Goal: Task Accomplishment & Management: Use online tool/utility

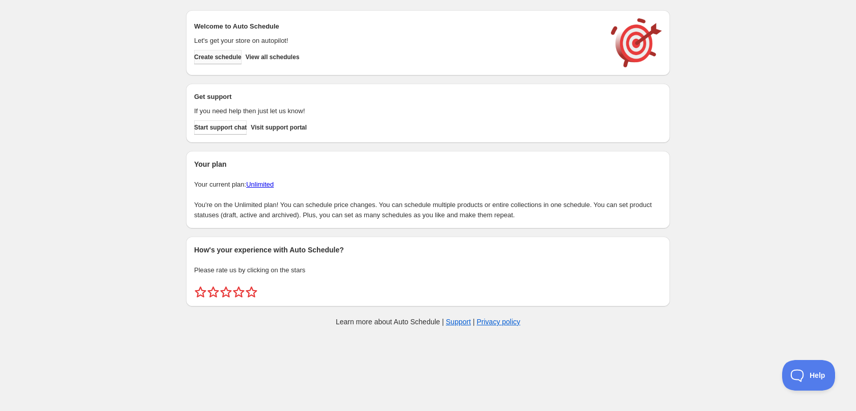
click at [222, 58] on span "Create schedule" at bounding box center [217, 57] width 47 height 8
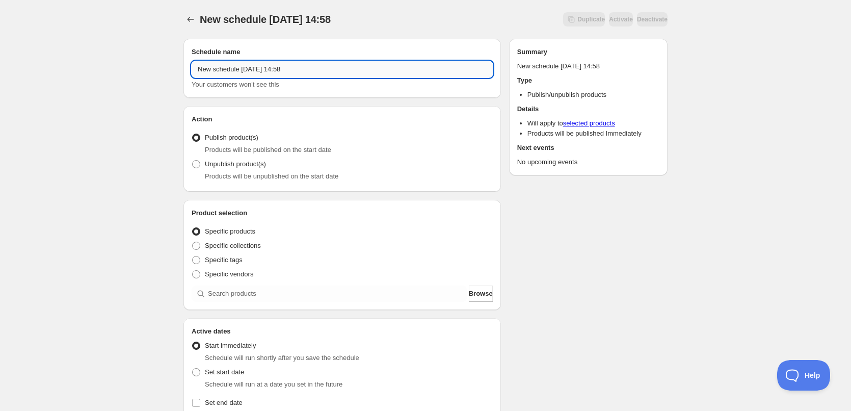
click at [298, 69] on input "New schedule [DATE] 14:58" at bounding box center [342, 69] width 301 height 16
type input "[DATE]"
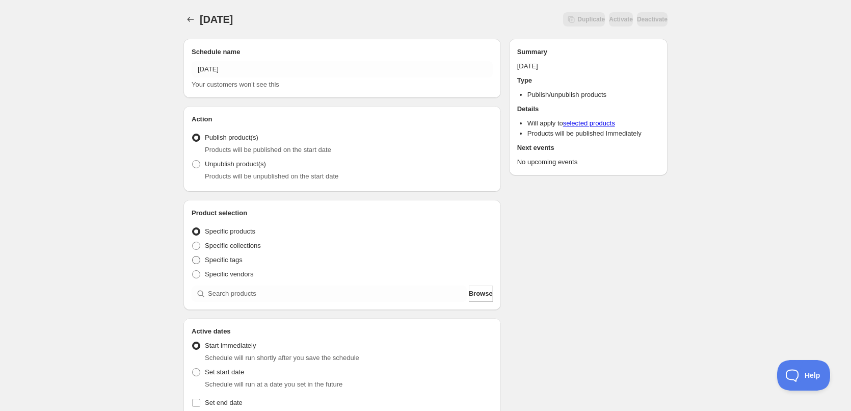
click at [216, 261] on span "Specific tags" at bounding box center [224, 260] width 38 height 8
click at [193, 256] on input "Specific tags" at bounding box center [192, 256] width 1 height 1
radio input "true"
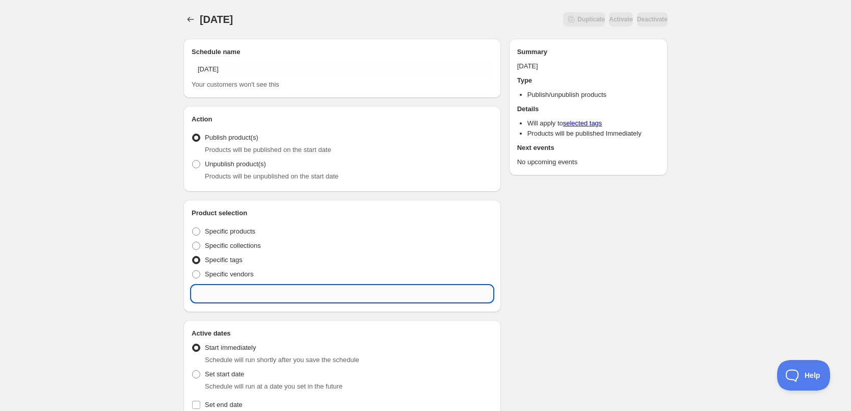
click at [269, 294] on input "text" at bounding box center [342, 293] width 301 height 16
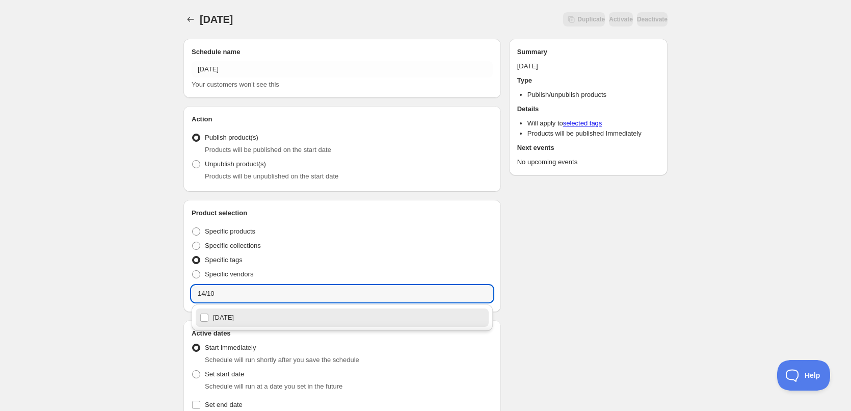
click at [234, 321] on div "[DATE]" at bounding box center [342, 317] width 285 height 14
type input "[DATE]"
checkbox input "true"
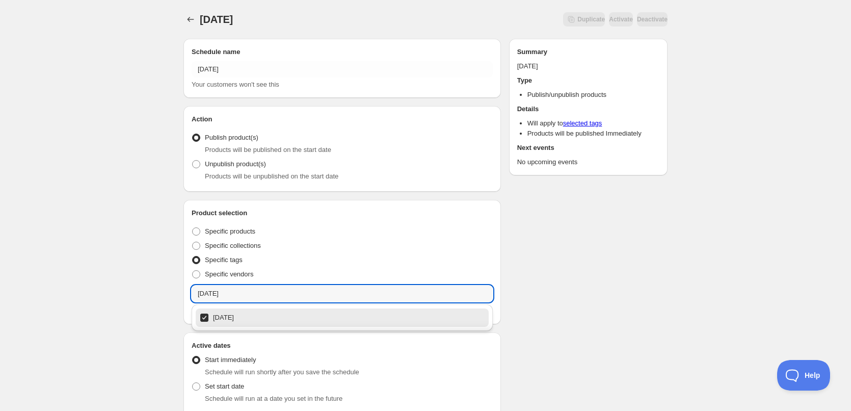
type input "[DATE]"
click at [114, 239] on div "[DATE]. This page is ready [DATE] Duplicate Activate Deactivate More actions Du…" at bounding box center [425, 395] width 851 height 791
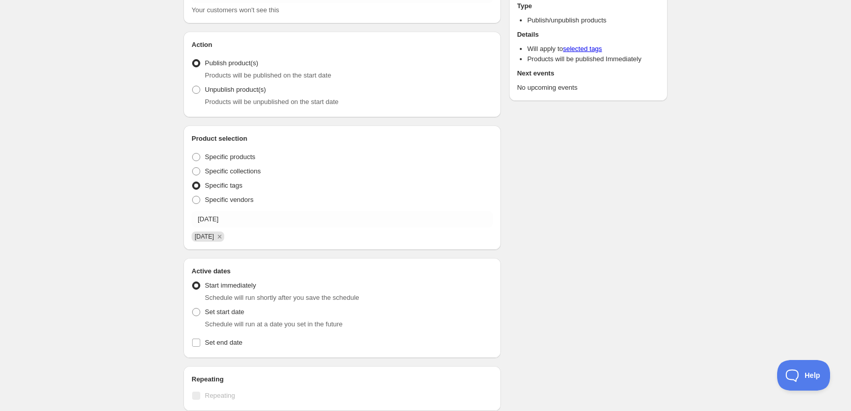
scroll to position [204, 0]
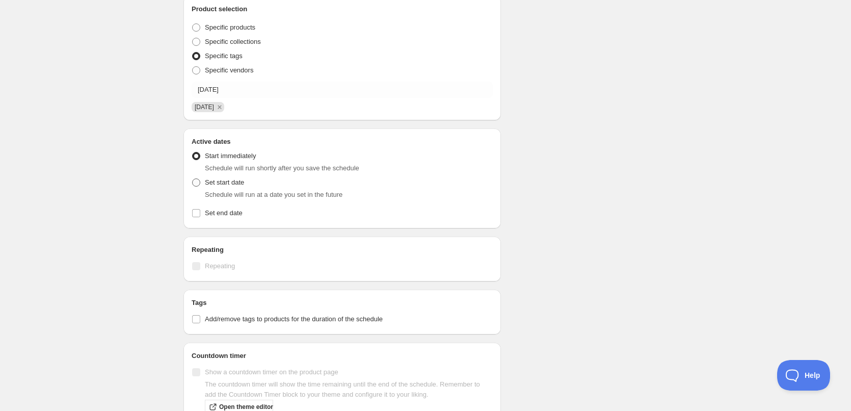
click at [199, 182] on span at bounding box center [196, 182] width 8 height 8
click at [193, 179] on input "Set start date" at bounding box center [192, 178] width 1 height 1
radio input "true"
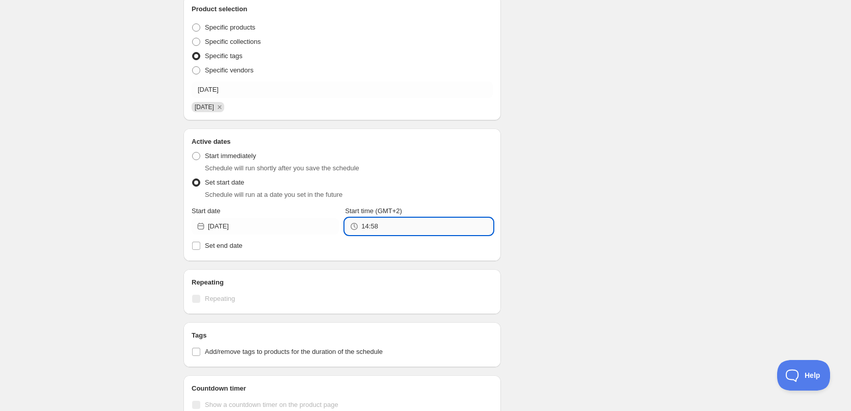
click at [429, 221] on input "14:58" at bounding box center [426, 226] width 131 height 16
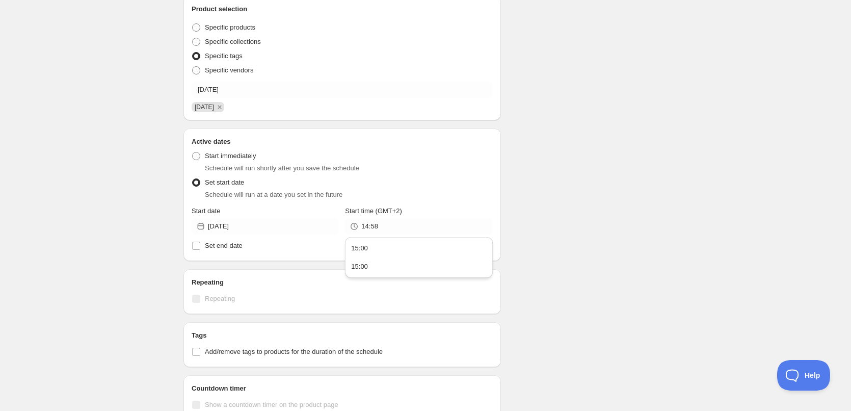
click at [582, 120] on div "Schedule name [DATE] Your customers won't see this Action Action Publish produc…" at bounding box center [421, 213] width 492 height 773
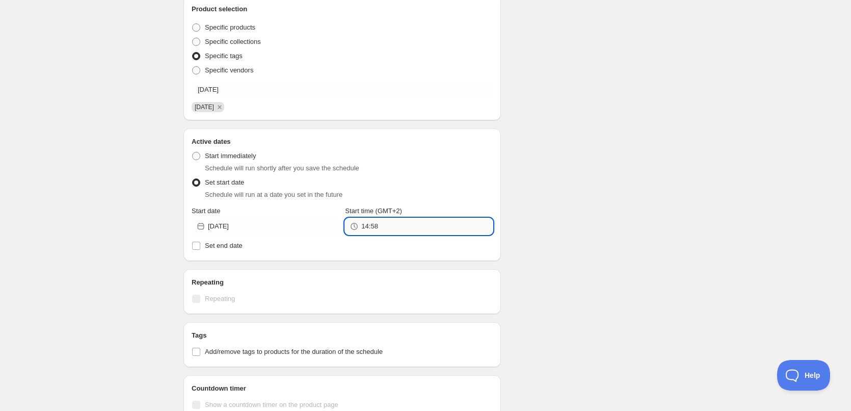
click at [421, 226] on input "14:58" at bounding box center [426, 226] width 131 height 16
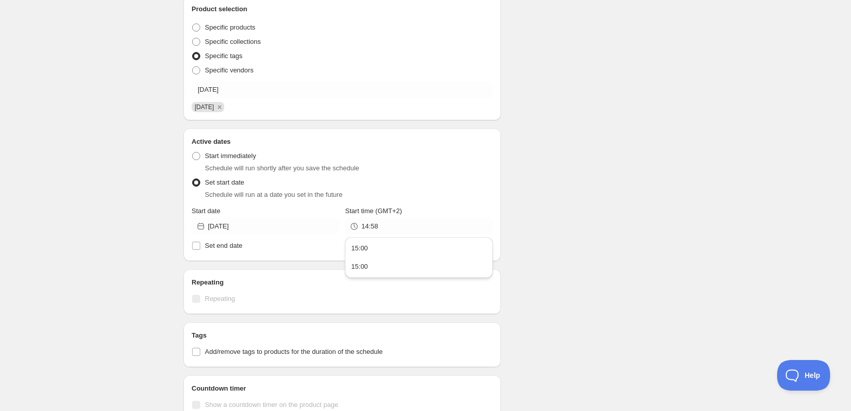
click at [665, 209] on div "Schedule name [DATE] Your customers won't see this Action Action Publish produc…" at bounding box center [421, 213] width 492 height 773
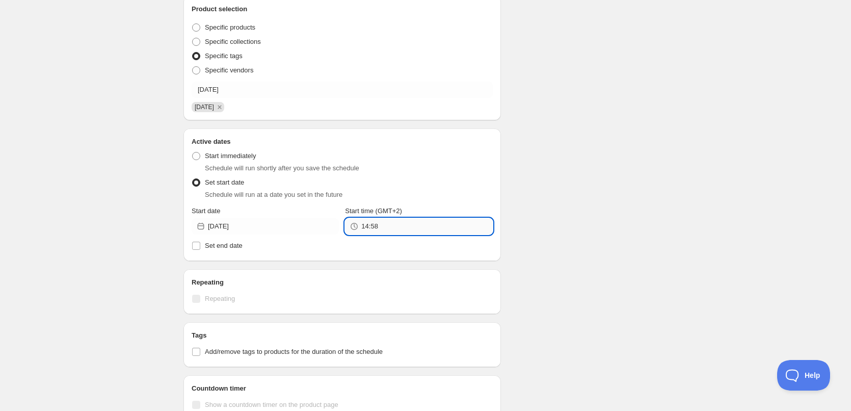
click at [427, 220] on input "14:58" at bounding box center [426, 226] width 131 height 16
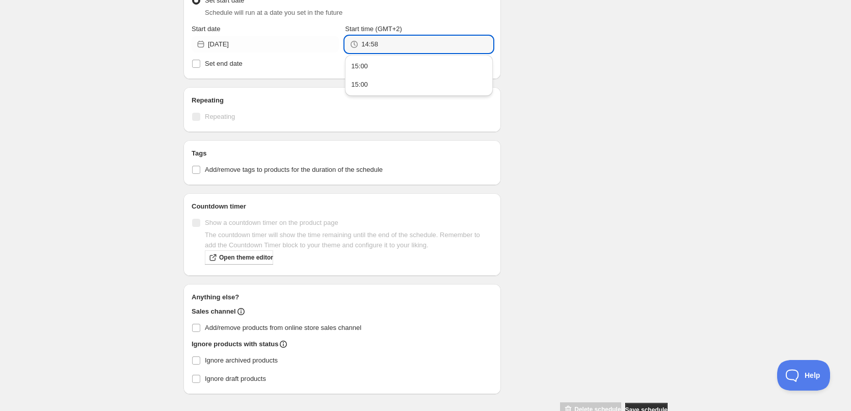
scroll to position [412, 0]
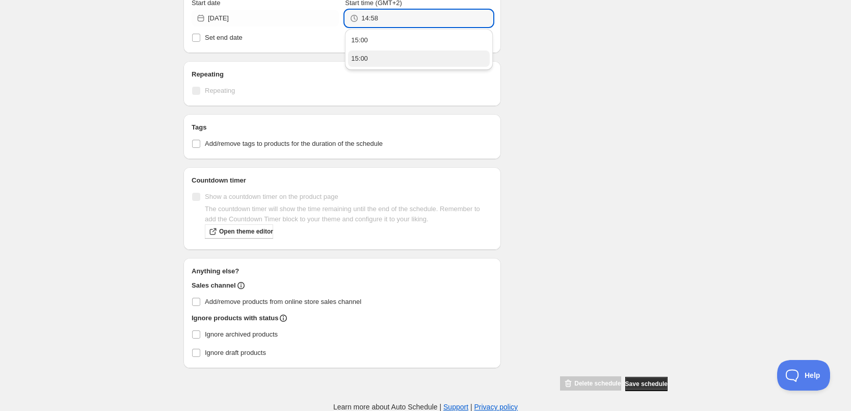
click at [382, 63] on button "15:00" at bounding box center [418, 58] width 141 height 16
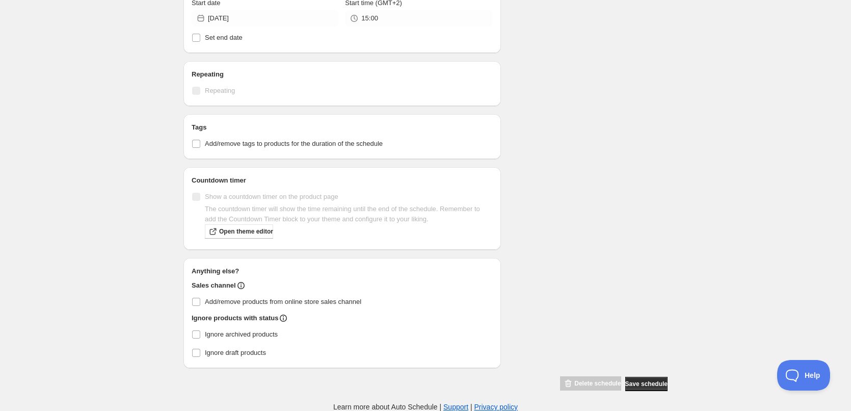
click at [548, 100] on div "Schedule name [DATE] Your customers won't see this Action Action Publish produc…" at bounding box center [421, 5] width 492 height 773
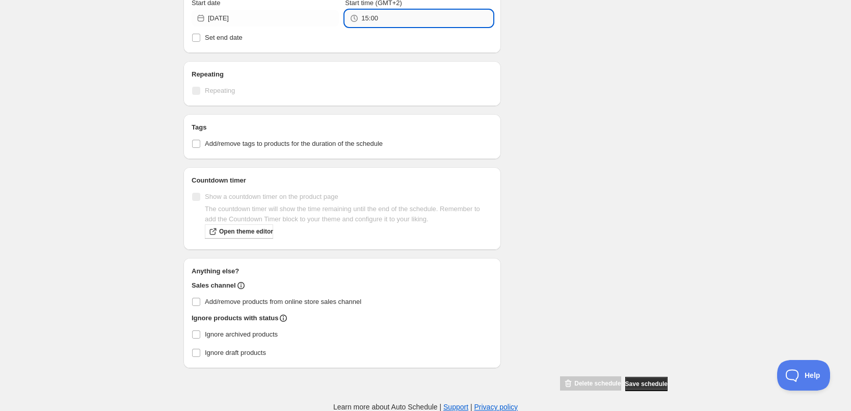
click at [380, 18] on input "15:00" at bounding box center [426, 18] width 131 height 16
type input "1"
type input "22:00"
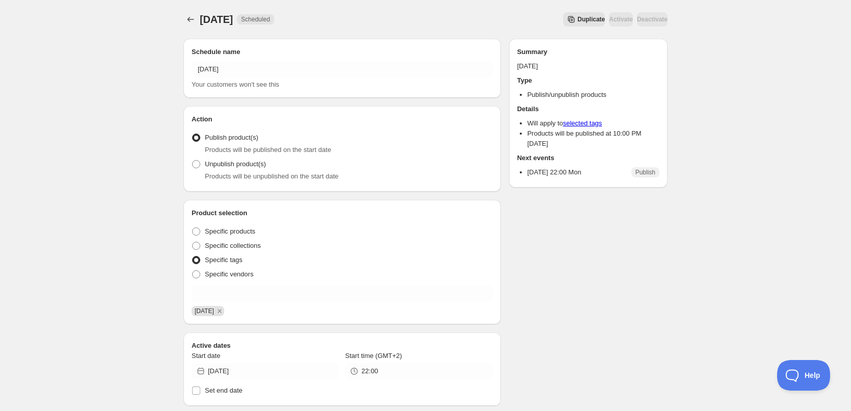
scroll to position [153, 0]
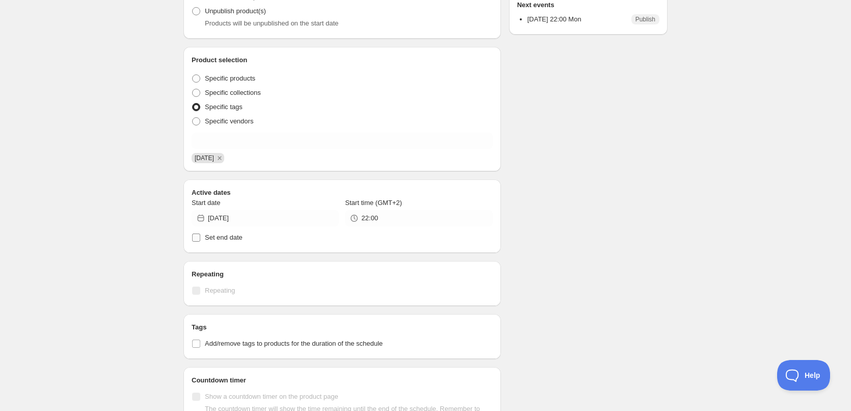
click at [219, 243] on label "Set end date" at bounding box center [342, 237] width 301 height 14
click at [200, 242] on input "Set end date" at bounding box center [196, 237] width 8 height 8
checkbox input "true"
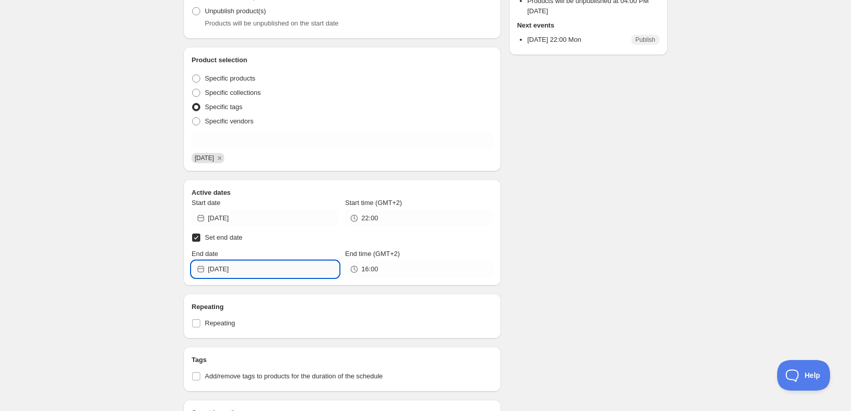
click at [259, 270] on input "[DATE]" at bounding box center [273, 269] width 131 height 16
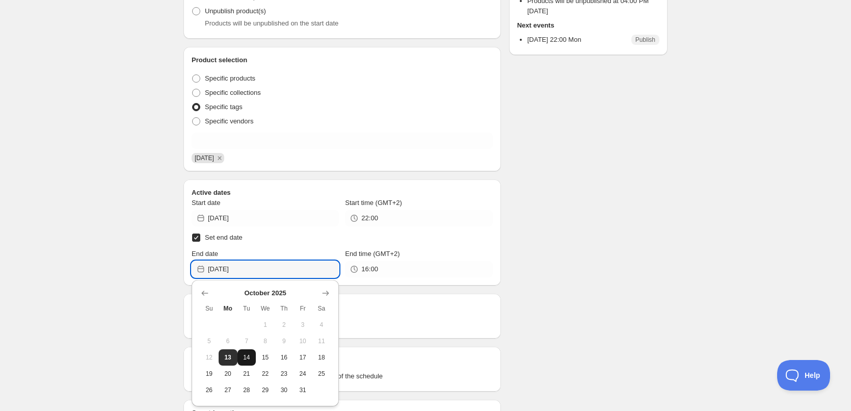
click at [245, 355] on span "14" at bounding box center [247, 357] width 11 height 8
type input "[DATE]"
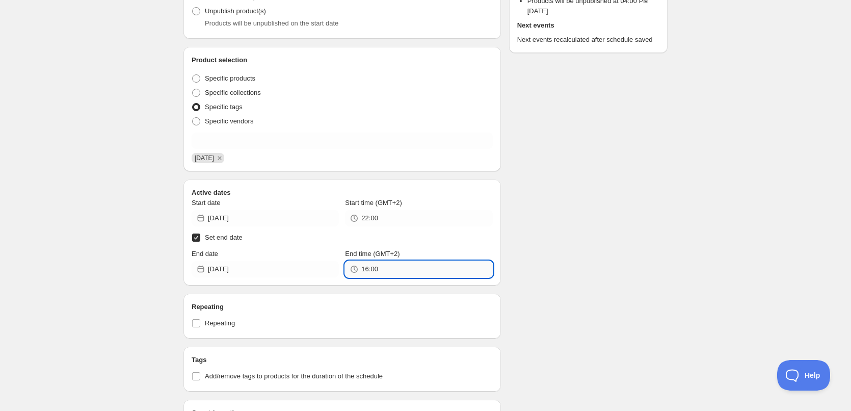
click at [410, 270] on input "16:00" at bounding box center [426, 269] width 131 height 16
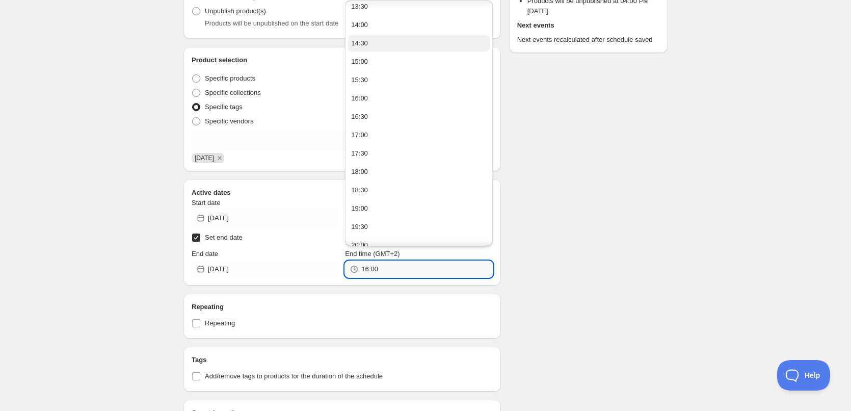
scroll to position [639, 0]
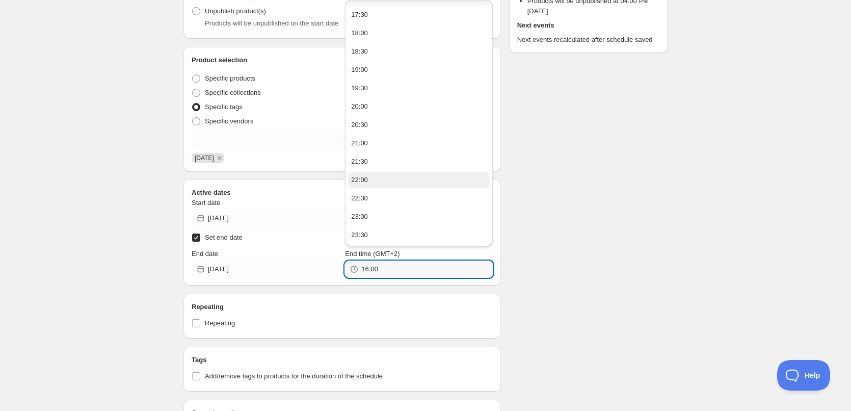
click at [384, 178] on button "22:00" at bounding box center [418, 180] width 141 height 16
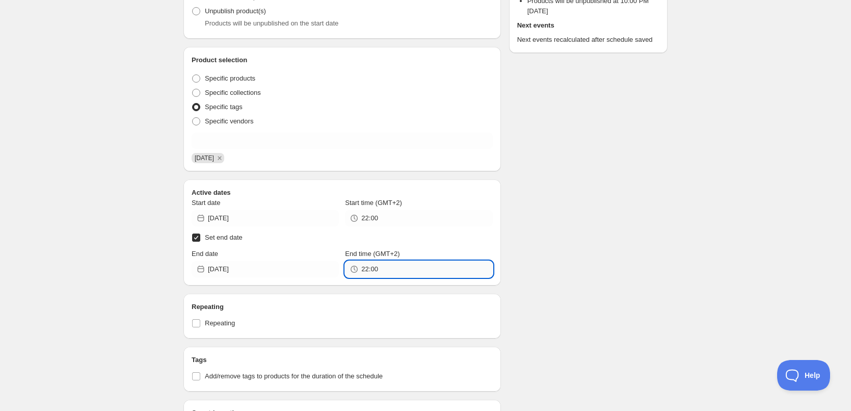
click at [374, 270] on input "22:00" at bounding box center [426, 269] width 131 height 16
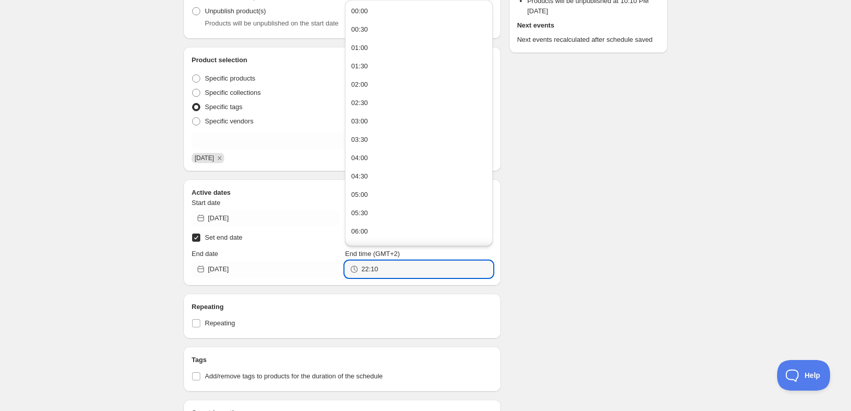
type input "22:10"
click at [645, 234] on div "Schedule name [DATE] Your customers won't see this Action Action Publish produc…" at bounding box center [421, 275] width 492 height 795
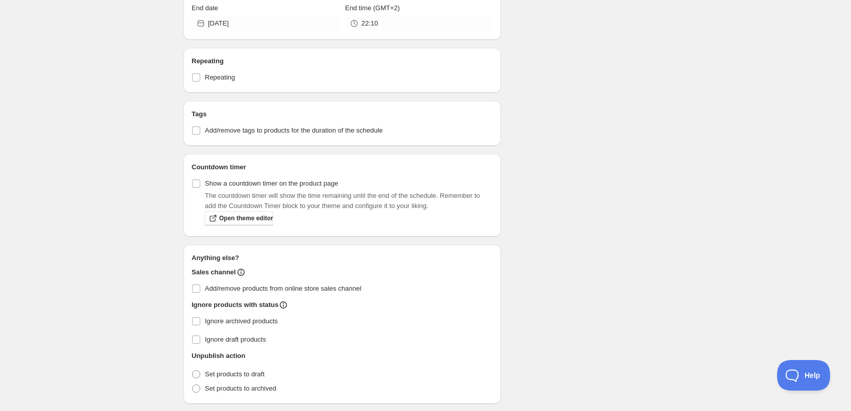
scroll to position [434, 0]
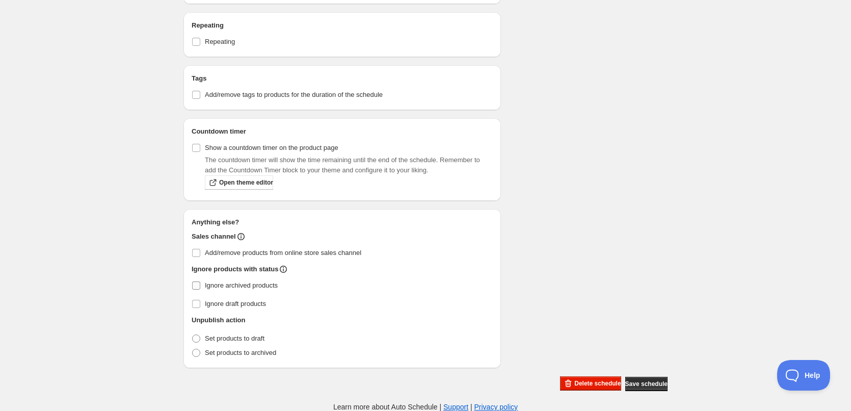
click at [209, 283] on span "Ignore archived products" at bounding box center [241, 285] width 73 height 8
click at [200, 283] on input "Ignore archived products" at bounding box center [196, 285] width 8 height 8
checkbox input "true"
click at [245, 353] on span "Set products to archived" at bounding box center [240, 353] width 71 height 8
click at [193, 349] on input "Set products to archived" at bounding box center [192, 349] width 1 height 1
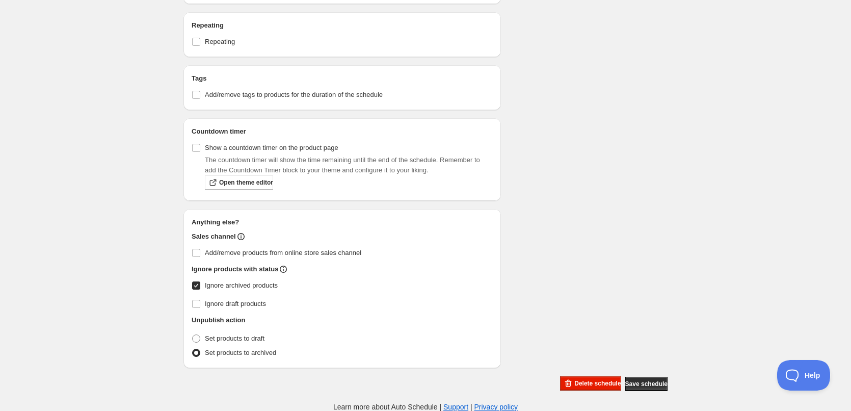
radio input "true"
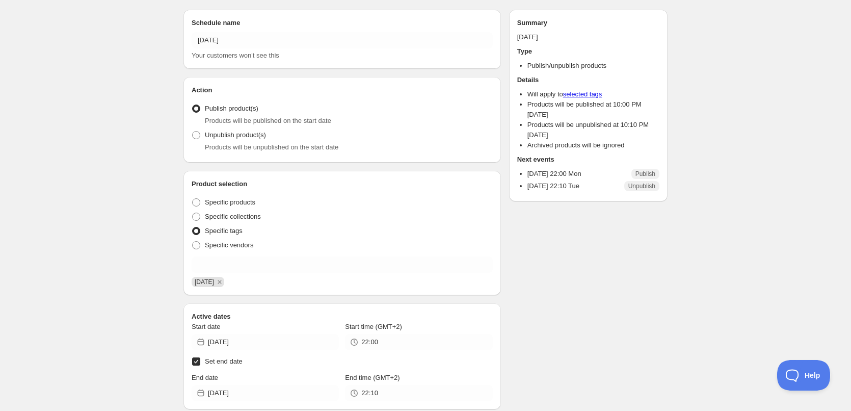
scroll to position [0, 0]
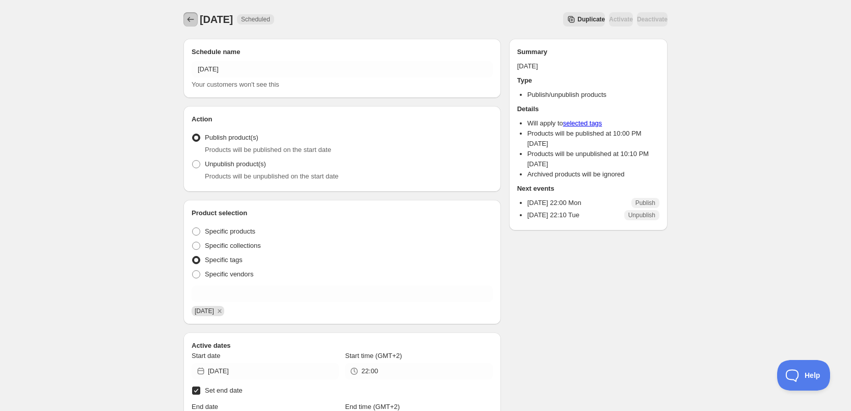
click at [188, 17] on icon "Schedules" at bounding box center [191, 19] width 10 height 10
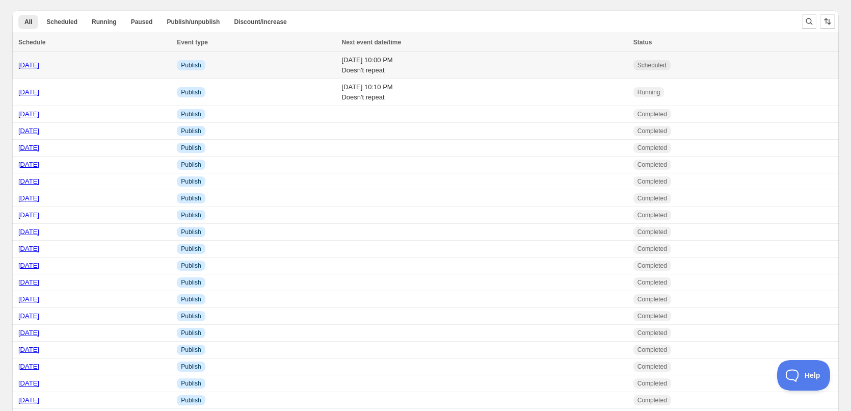
click at [476, 69] on td "[DATE] 10:00 PM Doesn't repeat" at bounding box center [484, 65] width 292 height 27
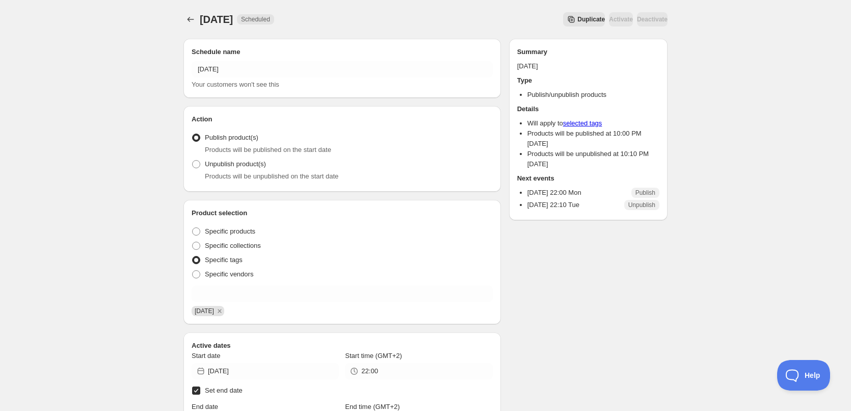
click at [191, 27] on div "[DATE]. This page is ready [DATE] Scheduled Duplicate Activate Deactivate More …" at bounding box center [425, 19] width 484 height 39
click at [192, 18] on icon "Schedules" at bounding box center [191, 19] width 10 height 10
